Goal: Entertainment & Leisure: Consume media (video, audio)

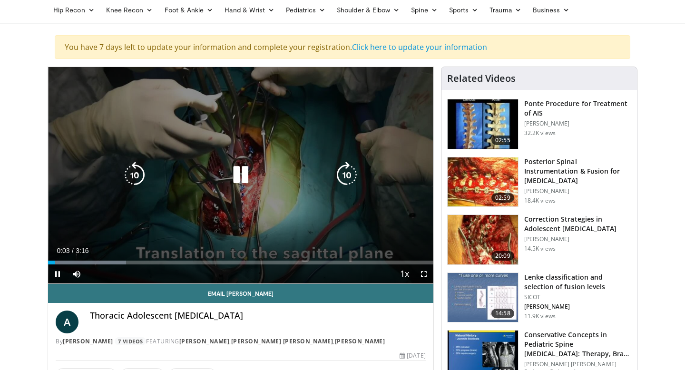
click at [343, 174] on icon "Video Player" at bounding box center [346, 175] width 27 height 27
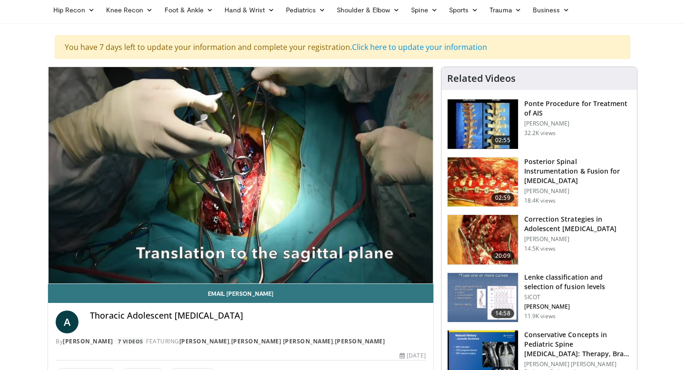
click at [469, 190] on img at bounding box center [482, 181] width 70 height 49
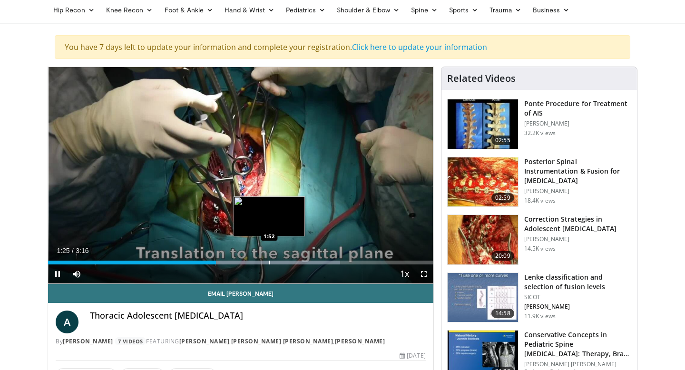
click at [269, 261] on div "Progress Bar" at bounding box center [269, 263] width 1 height 4
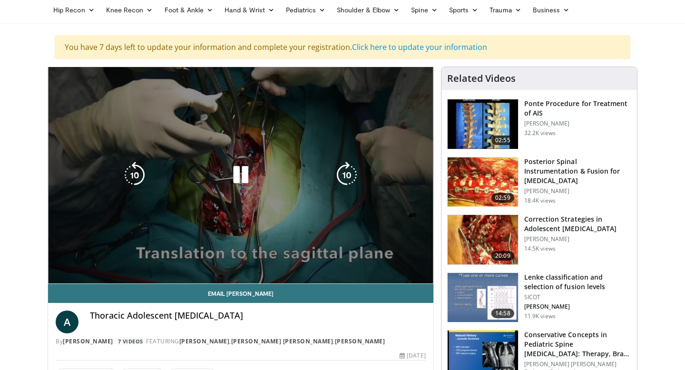
click at [0, 0] on div "Progress Bar" at bounding box center [0, 0] width 0 height 0
